Goal: Task Accomplishment & Management: Complete application form

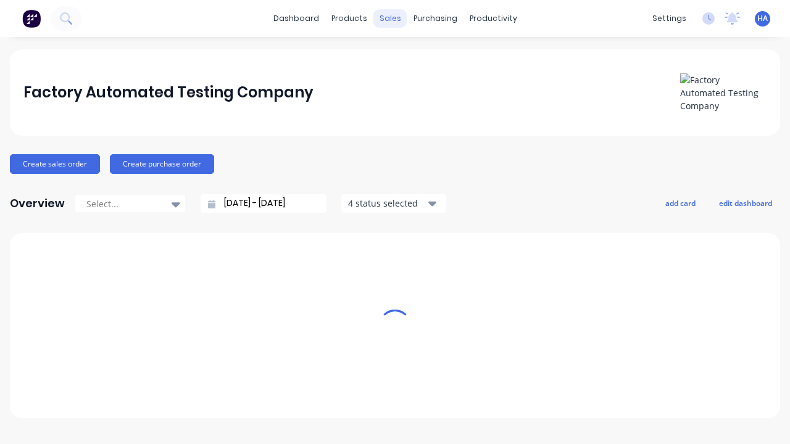
click at [390, 19] on div "sales" at bounding box center [390, 18] width 34 height 19
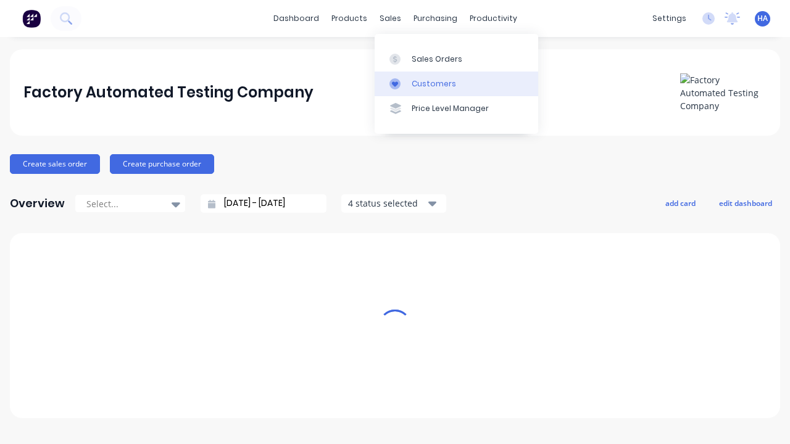
click at [456, 83] on link "Customers" at bounding box center [457, 84] width 164 height 25
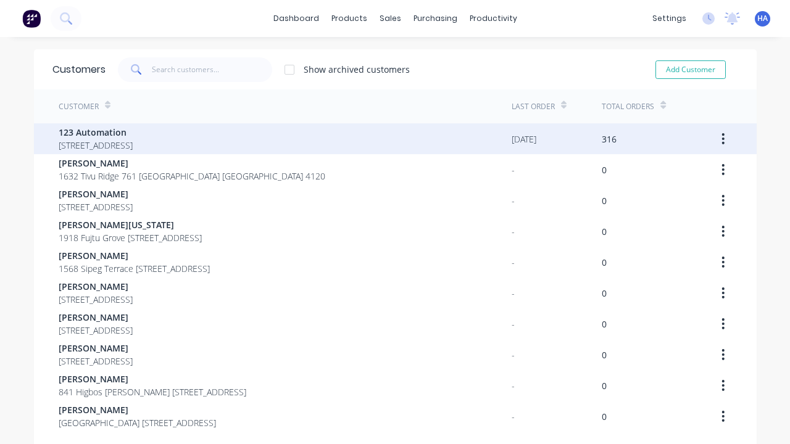
click at [133, 132] on span "123 Automation" at bounding box center [96, 132] width 74 height 13
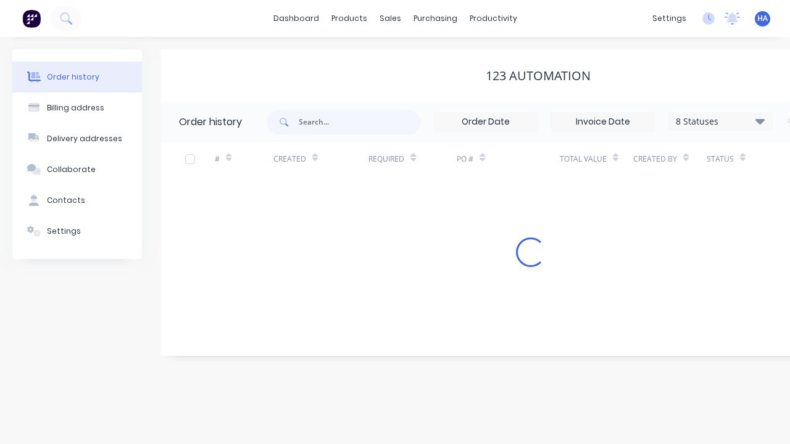
scroll to position [0, 126]
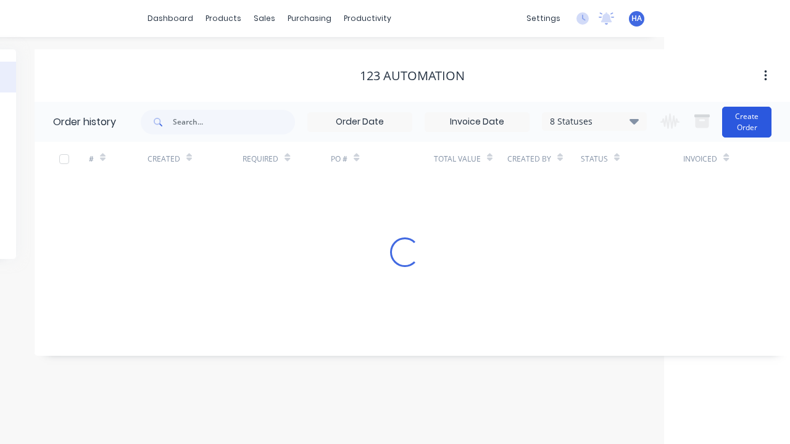
click at [747, 122] on button "Create Order" at bounding box center [746, 122] width 49 height 31
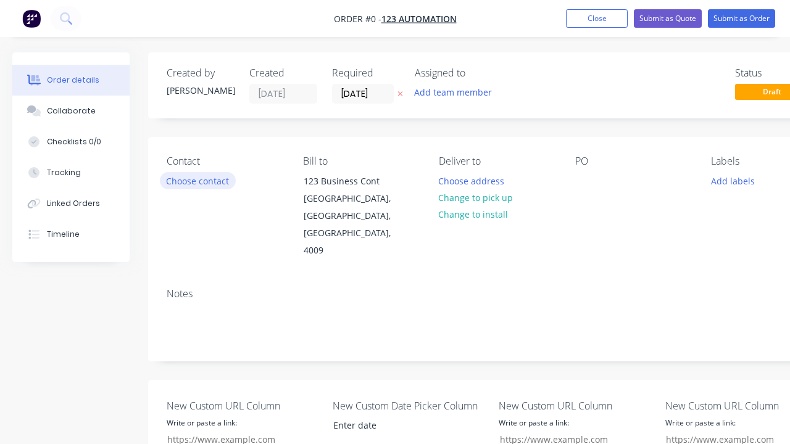
click at [197, 181] on button "Choose contact" at bounding box center [198, 180] width 76 height 17
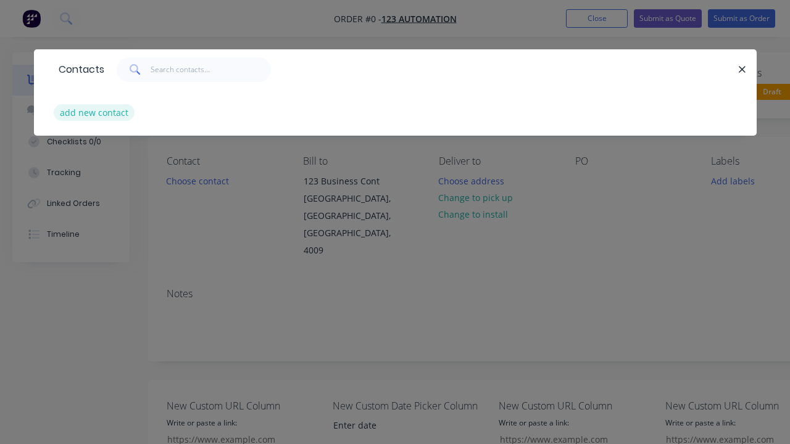
click at [93, 112] on button "add new contact" at bounding box center [94, 112] width 81 height 17
select select "AU"
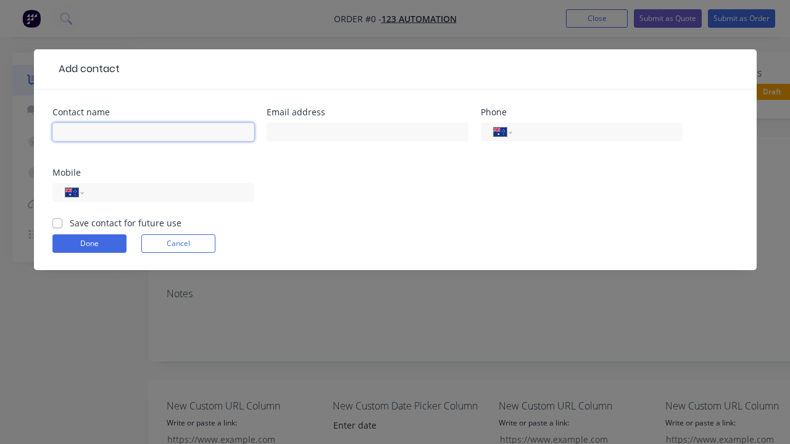
click at [153, 132] on input "text" at bounding box center [153, 132] width 202 height 19
type input "[PERSON_NAME] Automated"
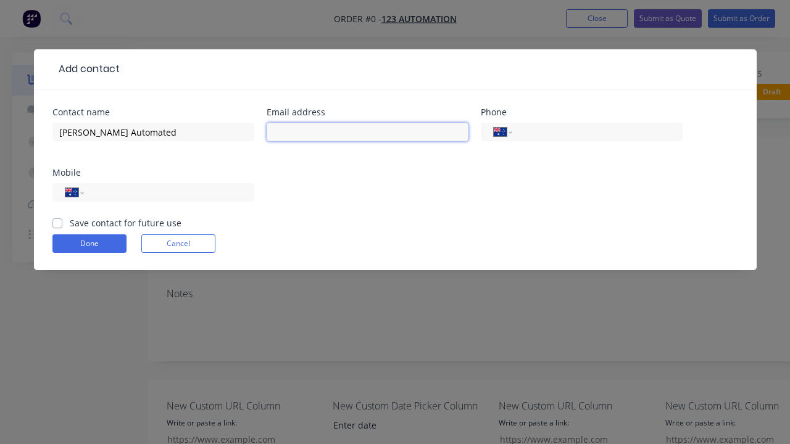
click at [367, 132] on input "text" at bounding box center [368, 132] width 202 height 19
type input "[PERSON_NAME][EMAIL_ADDRESS][DOMAIN_NAME]"
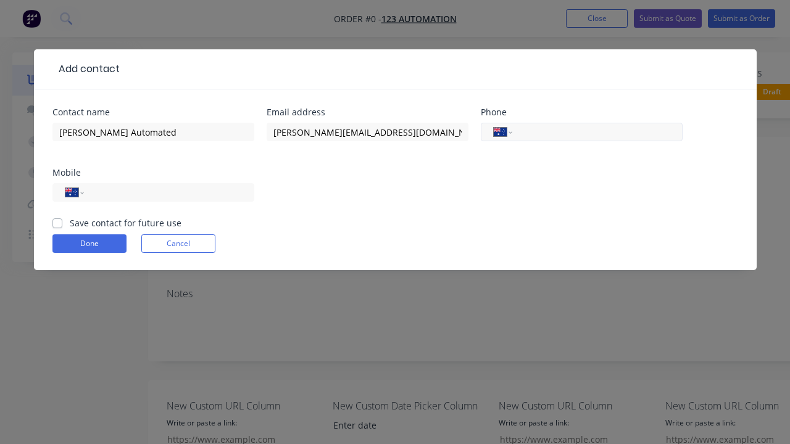
click at [595, 132] on input "tel" at bounding box center [595, 132] width 148 height 14
type input "0412 412 321"
click at [167, 193] on input "tel" at bounding box center [167, 193] width 148 height 14
type input "0412 341 232"
click at [89, 244] on button "Done" at bounding box center [89, 243] width 74 height 19
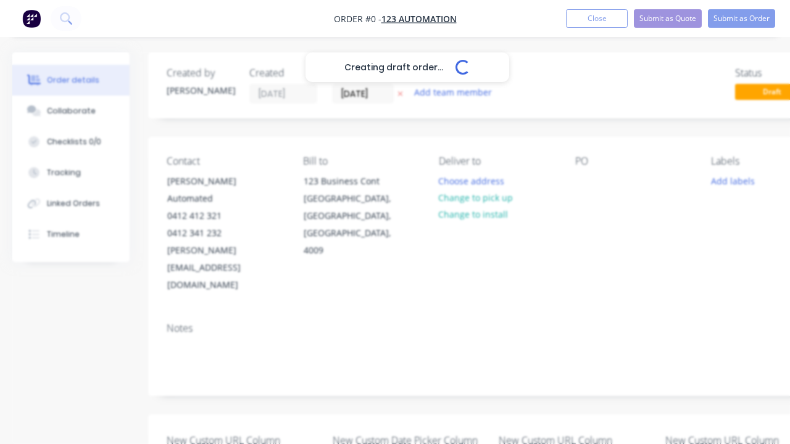
scroll to position [0, 68]
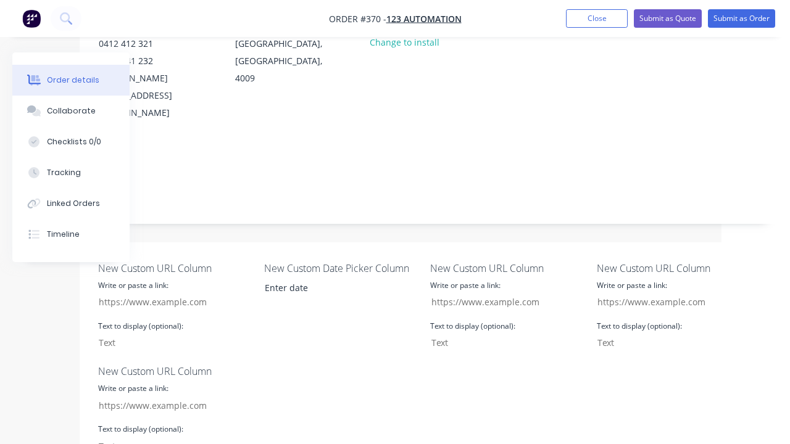
click at [526, 18] on div at bounding box center [517, 9] width 20 height 18
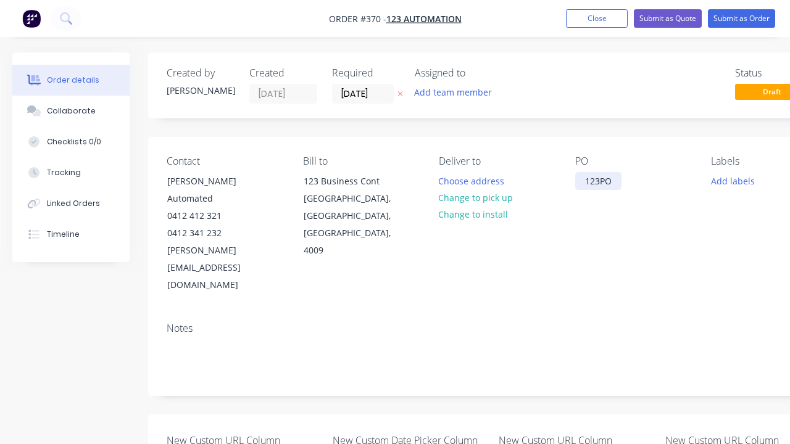
scroll to position [0, 38]
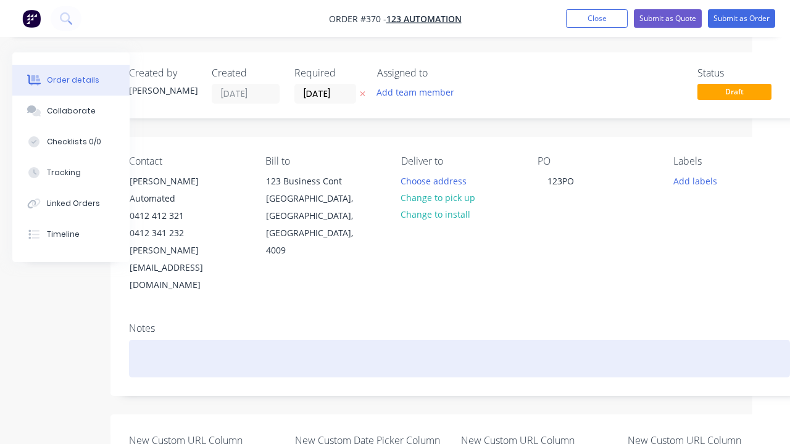
click at [459, 340] on div at bounding box center [459, 359] width 661 height 38
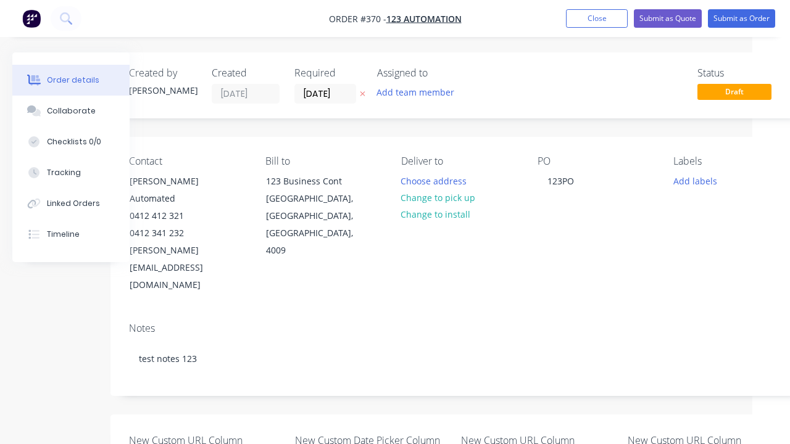
scroll to position [457, 38]
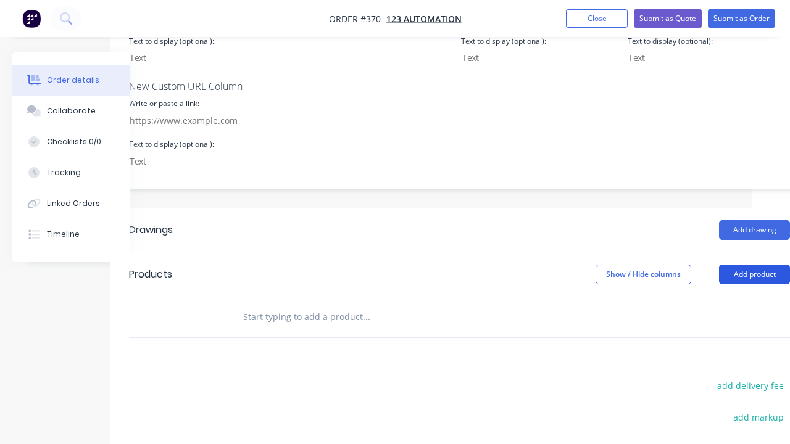
click at [754, 284] on button "Add product" at bounding box center [754, 275] width 71 height 20
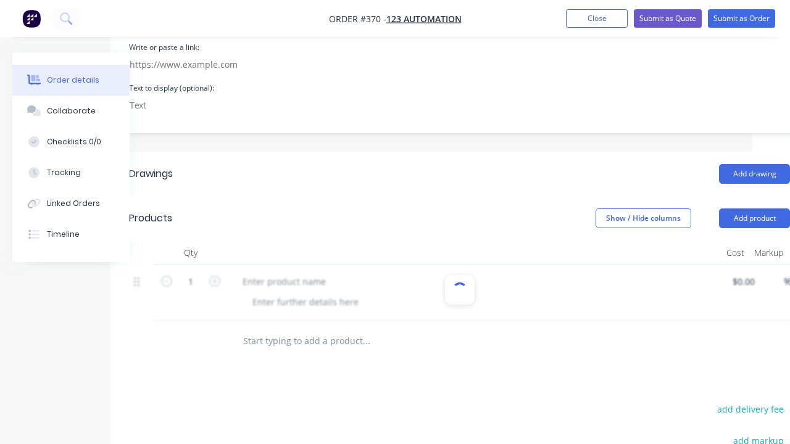
scroll to position [521, 0]
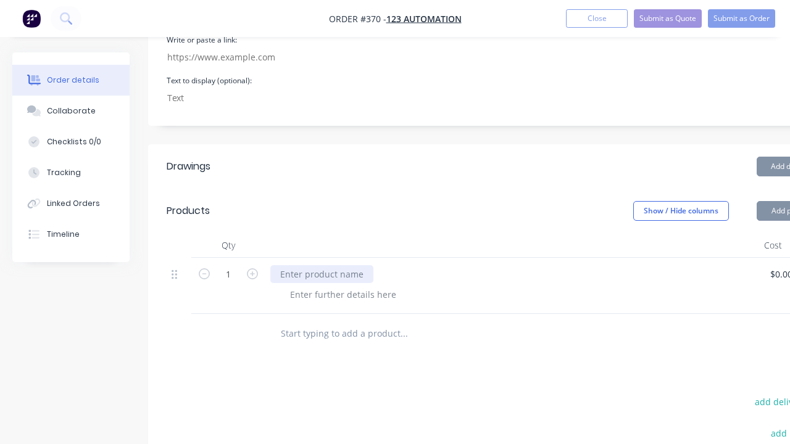
click at [320, 265] on div at bounding box center [321, 274] width 103 height 18
click at [341, 286] on div at bounding box center [343, 295] width 126 height 18
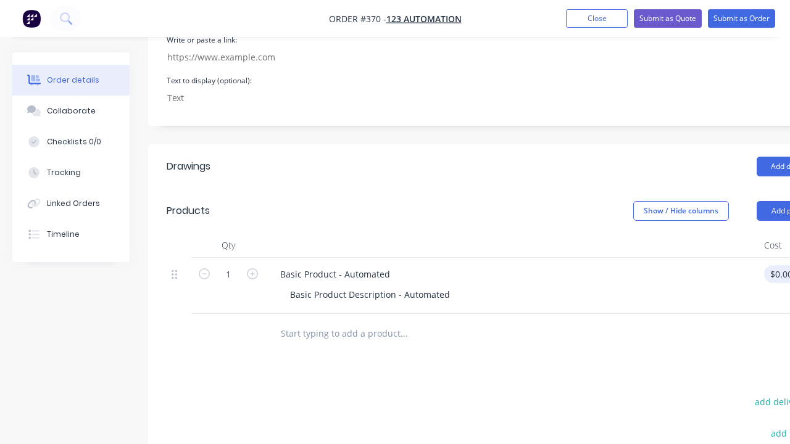
click at [776, 258] on div "1 Basic Product - Automated Basic Product Description - Automated $0.00 $0.00 %…" at bounding box center [497, 286] width 661 height 56
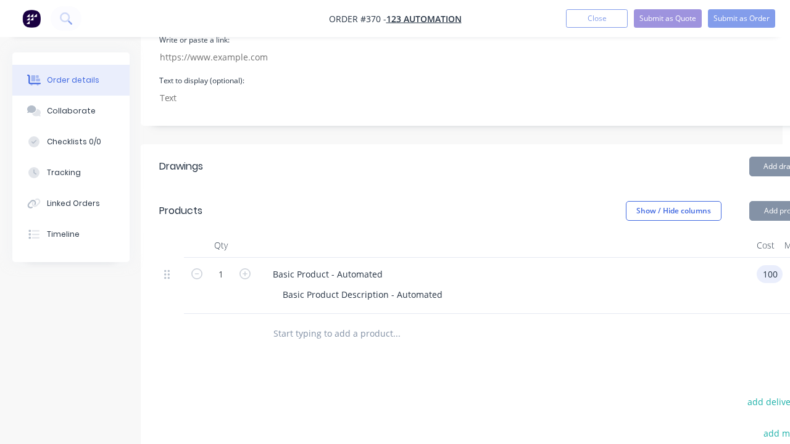
scroll to position [0, 0]
click at [782, 258] on div "%" at bounding box center [797, 286] width 31 height 56
type input "$100.00"
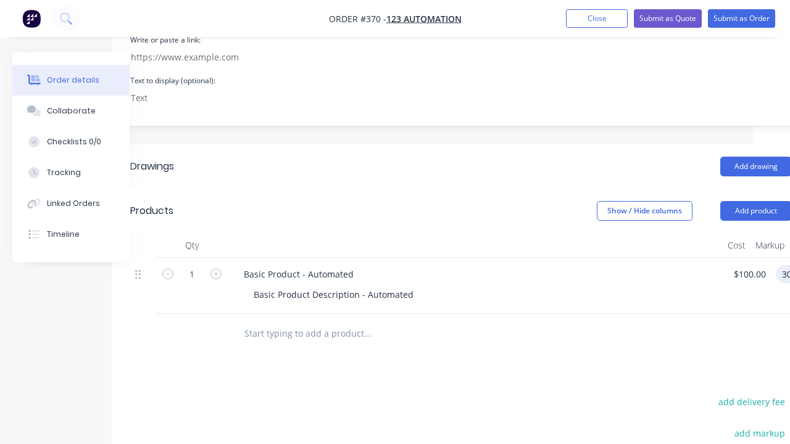
type input "30"
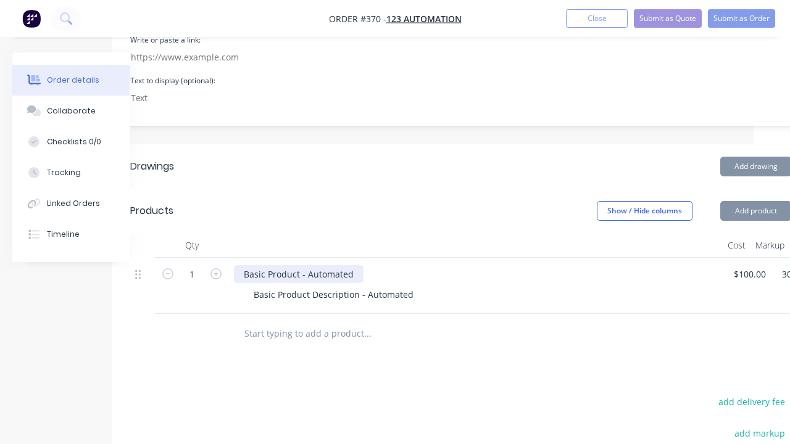
click at [363, 265] on div "Basic Product - Automated" at bounding box center [299, 274] width 130 height 18
type input "$130.00"
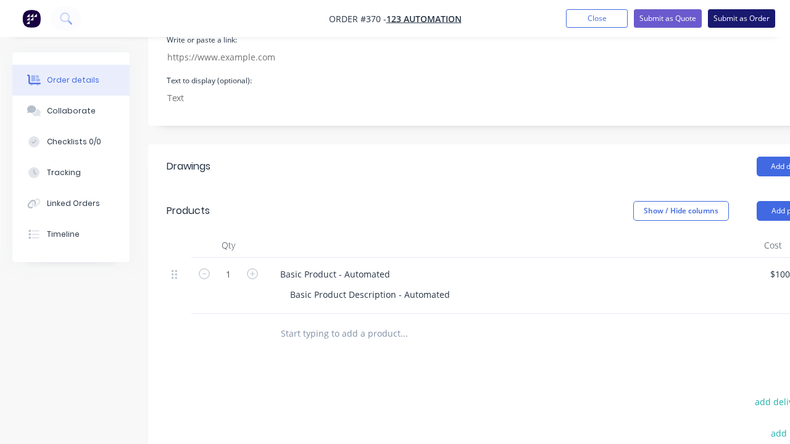
click at [741, 19] on button "Submit as Order" at bounding box center [741, 18] width 67 height 19
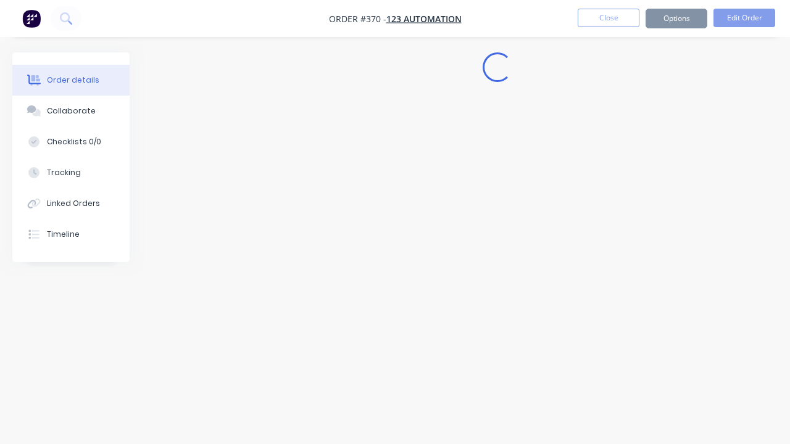
scroll to position [0, 0]
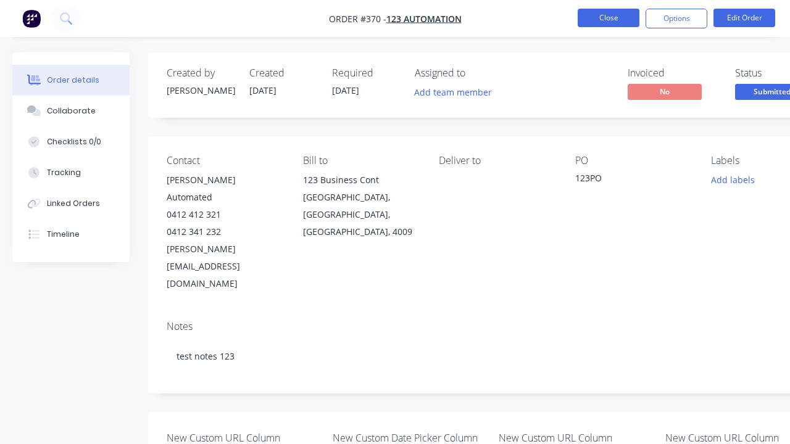
click at [608, 18] on button "Close" at bounding box center [609, 18] width 62 height 19
